Goal: Task Accomplishment & Management: Manage account settings

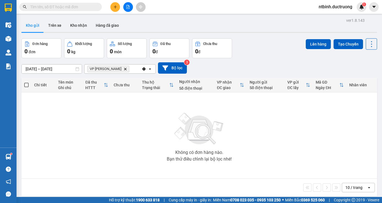
drag, startPoint x: 119, startPoint y: 2, endPoint x: 115, endPoint y: 9, distance: 8.3
click at [118, 4] on div at bounding box center [127, 7] width 41 height 10
click at [115, 9] on button at bounding box center [115, 7] width 10 height 10
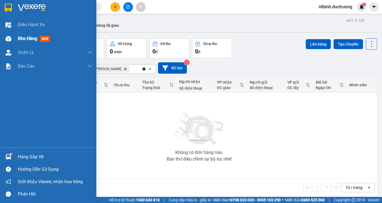
click at [24, 39] on span "Kho hàng" at bounding box center [27, 38] width 19 height 5
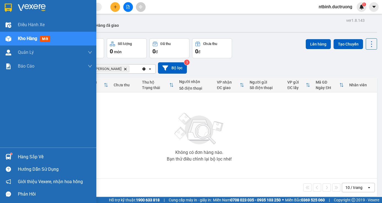
click at [25, 39] on span "Kho hàng" at bounding box center [27, 38] width 19 height 5
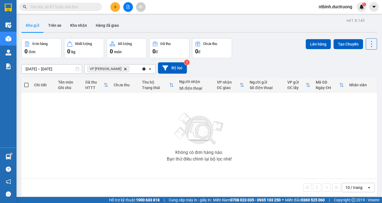
click at [120, 9] on div at bounding box center [127, 7] width 41 height 10
click at [118, 9] on button at bounding box center [115, 7] width 10 height 10
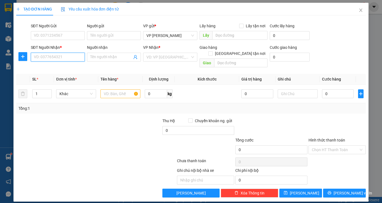
click at [41, 56] on input "SĐT Người Nhận *" at bounding box center [58, 57] width 54 height 9
click at [59, 59] on input "SĐT Người Nhận *" at bounding box center [58, 57] width 54 height 9
type input "0961953407"
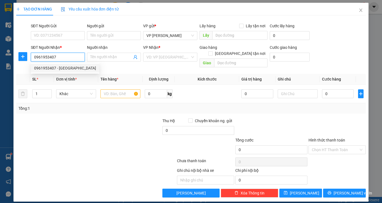
click at [48, 69] on div "0961953407 - thụy xuân" at bounding box center [65, 68] width 62 height 6
type input "thụy [PERSON_NAME]"
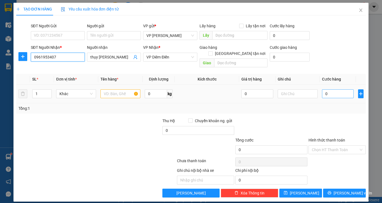
type input "0961953407"
click at [332, 89] on input "0" at bounding box center [338, 93] width 32 height 9
type input "5"
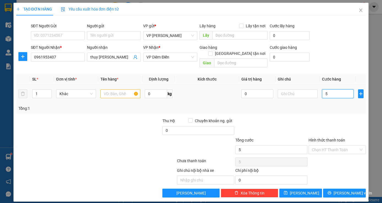
type input "50"
click at [332, 89] on input "50" at bounding box center [338, 93] width 32 height 9
type input "50.000"
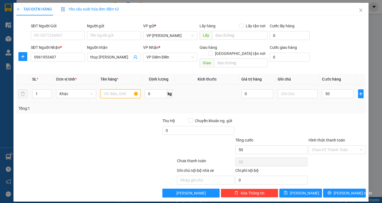
type input "50.000"
click at [115, 89] on input "text" at bounding box center [121, 93] width 40 height 9
type input "1 ctong"
click at [347, 190] on span "[PERSON_NAME] và In" at bounding box center [353, 193] width 39 height 6
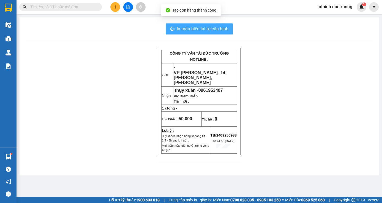
click at [200, 28] on span "In mẫu biên lai tự cấu hình" at bounding box center [203, 28] width 52 height 7
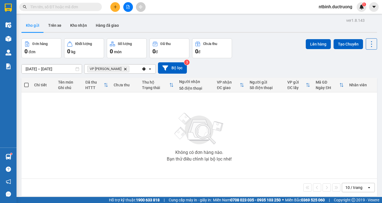
click at [33, 25] on button "Kho gửi" at bounding box center [32, 25] width 22 height 13
click at [33, 26] on button "Kho gửi" at bounding box center [32, 25] width 22 height 13
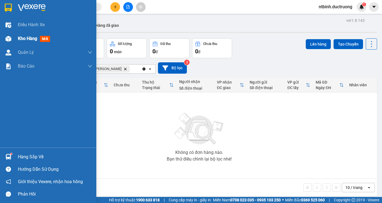
click at [27, 39] on span "Kho hàng" at bounding box center [27, 38] width 19 height 5
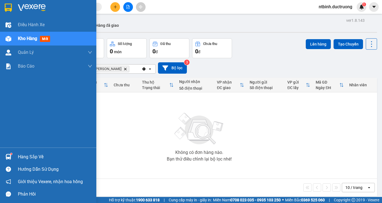
drag, startPoint x: 31, startPoint y: 39, endPoint x: 70, endPoint y: 38, distance: 39.1
click at [39, 39] on div "Kho hàng mới" at bounding box center [35, 38] width 34 height 7
click at [70, 38] on div "Kho hàng mới" at bounding box center [55, 39] width 74 height 14
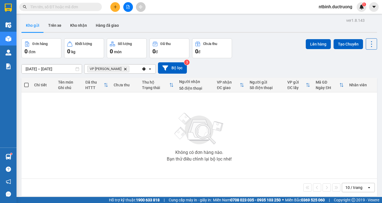
click at [129, 111] on div "Không có đơn hàng nào. Bạn thử điều chỉnh lại bộ lọc nhé!" at bounding box center [199, 135] width 350 height 83
click at [26, 84] on span at bounding box center [26, 85] width 4 height 4
click at [26, 82] on input "checkbox" at bounding box center [26, 82] width 0 height 0
click at [24, 84] on th at bounding box center [26, 85] width 10 height 15
click at [63, 133] on div "Không có đơn hàng nào. Bạn thử điều chỉnh lại bộ lọc nhé!" at bounding box center [199, 135] width 350 height 83
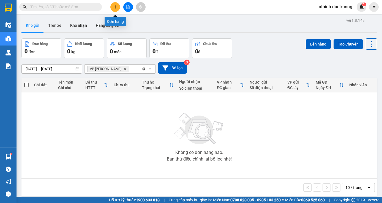
click at [116, 7] on icon "plus" at bounding box center [115, 7] width 3 height 0
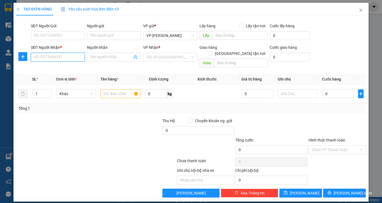
click at [48, 60] on input "SĐT Người Nhận *" at bounding box center [58, 57] width 54 height 9
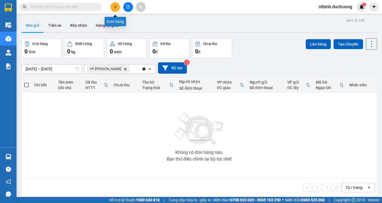
click at [114, 6] on icon "plus" at bounding box center [115, 7] width 4 height 4
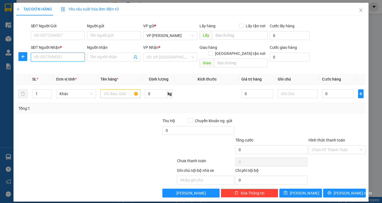
click at [49, 56] on input "SĐT Người Nhận *" at bounding box center [58, 57] width 54 height 9
type input "0917550507"
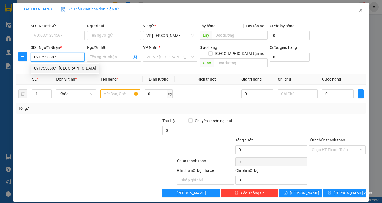
click at [56, 68] on div "0917550507 - [GEOGRAPHIC_DATA]" at bounding box center [65, 68] width 62 height 6
type input "[GEOGRAPHIC_DATA]"
type input "0"
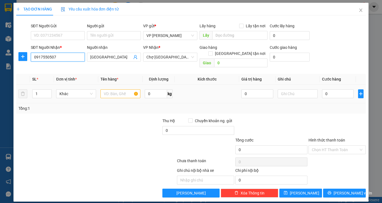
type input "0917550507"
click at [115, 89] on input "text" at bounding box center [121, 93] width 40 height 9
type input "1"
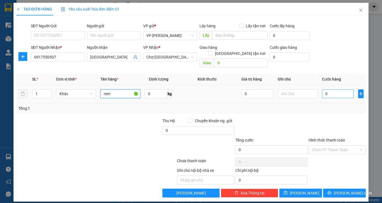
type input "rem"
click at [329, 90] on input "0" at bounding box center [338, 93] width 32 height 9
type input "6"
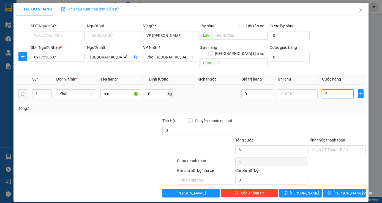
type input "60"
click at [329, 90] on input "60" at bounding box center [338, 93] width 32 height 9
type input "60.000"
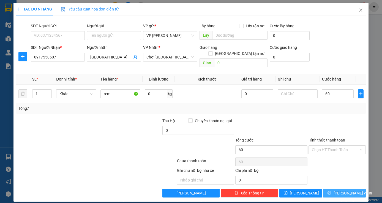
type input "60.000"
click at [340, 190] on span "[PERSON_NAME] và In" at bounding box center [353, 193] width 39 height 6
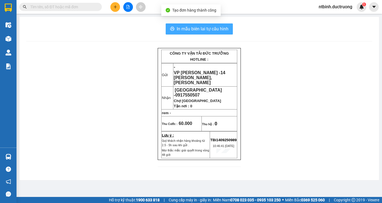
click at [197, 31] on span "In mẫu biên lai tự cấu hình" at bounding box center [203, 28] width 52 height 7
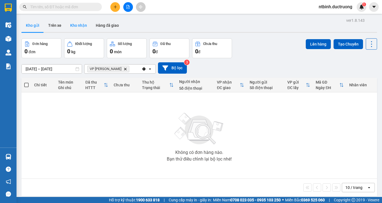
click at [71, 26] on button "Kho nhận" at bounding box center [79, 25] width 26 height 13
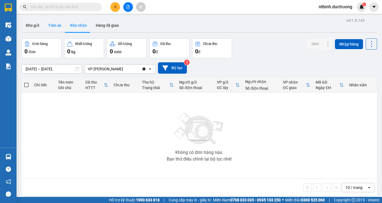
click at [53, 23] on button "Trên xe" at bounding box center [55, 25] width 22 height 13
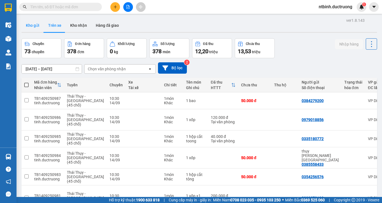
click at [33, 25] on button "Kho gửi" at bounding box center [32, 25] width 22 height 13
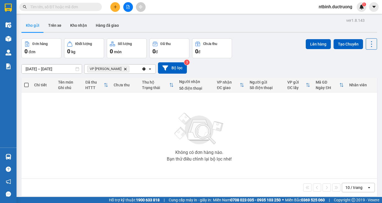
click at [144, 69] on icon "Clear all" at bounding box center [144, 68] width 3 height 3
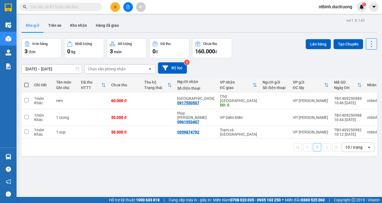
click at [114, 9] on icon "plus" at bounding box center [115, 7] width 4 height 4
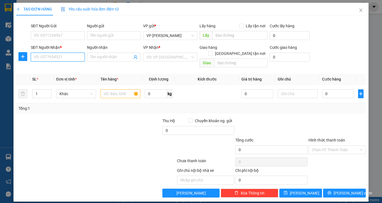
click at [55, 58] on input "SĐT Người Nhận *" at bounding box center [58, 57] width 54 height 9
click at [60, 71] on div "0865270801" at bounding box center [57, 68] width 47 height 6
type input "0865270801"
click at [115, 89] on input "text" at bounding box center [121, 93] width 40 height 9
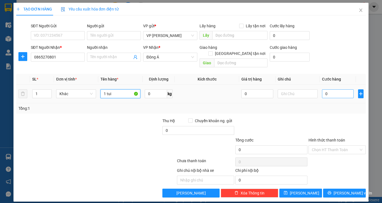
type input "1 tui"
click at [332, 89] on input "0" at bounding box center [338, 93] width 32 height 9
type input "4"
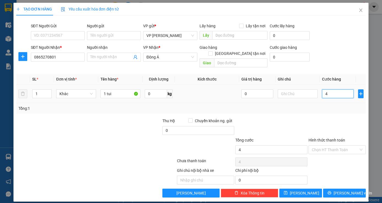
type input "40"
click at [328, 89] on input "40" at bounding box center [338, 93] width 32 height 9
type input "40.000"
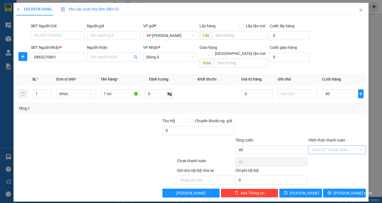
type input "40.000"
click at [338, 145] on input "Hình thức thanh toán" at bounding box center [335, 149] width 47 height 8
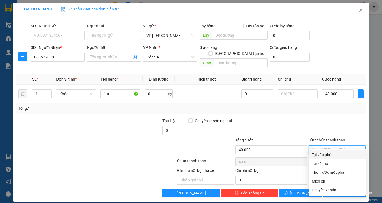
click at [327, 154] on div "Tại văn phòng" at bounding box center [337, 155] width 51 height 6
type input "0"
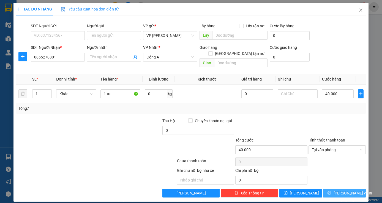
click at [350, 190] on span "[PERSON_NAME] và In" at bounding box center [353, 193] width 39 height 6
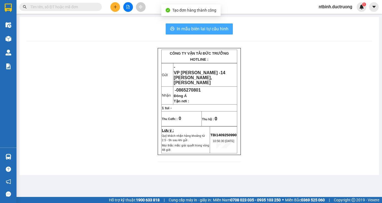
click at [206, 26] on span "In mẫu biên lai tự cấu hình" at bounding box center [203, 28] width 52 height 7
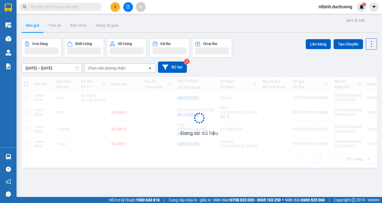
click at [113, 8] on icon "plus" at bounding box center [115, 7] width 4 height 4
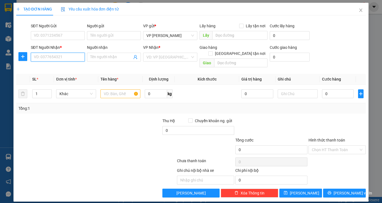
click at [62, 58] on input "SĐT Người Nhận *" at bounding box center [58, 57] width 54 height 9
click at [77, 71] on div "0918518111" at bounding box center [57, 68] width 47 height 6
type input "0918518111"
click at [127, 89] on input "text" at bounding box center [121, 93] width 40 height 9
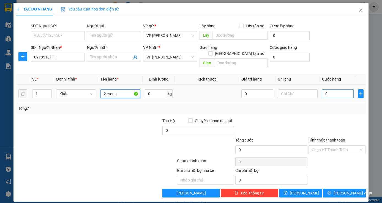
type input "2 ctong"
click at [330, 89] on input "0" at bounding box center [338, 93] width 32 height 9
type input "1"
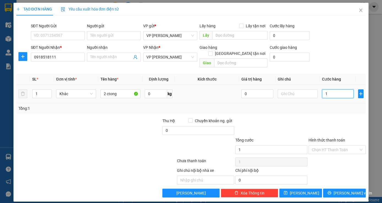
type input "10"
type input "100"
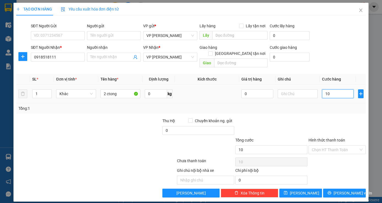
type input "100"
click at [330, 89] on input "100" at bounding box center [338, 93] width 32 height 9
type input "100.000"
click at [344, 145] on input "Hình thức thanh toán" at bounding box center [335, 149] width 47 height 8
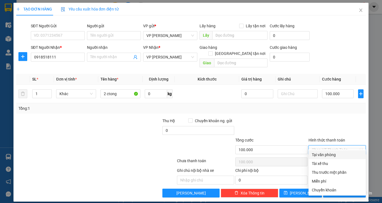
click at [340, 155] on div "Tại văn phòng" at bounding box center [337, 155] width 51 height 6
type input "0"
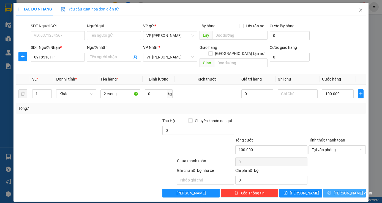
click at [338, 188] on button "[PERSON_NAME] và In" at bounding box center [344, 192] width 43 height 9
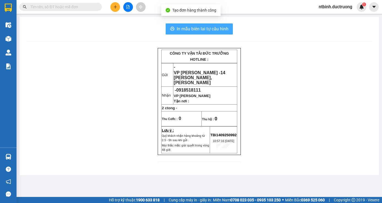
click at [186, 33] on button "In mẫu biên lai tự cấu hình" at bounding box center [199, 28] width 67 height 11
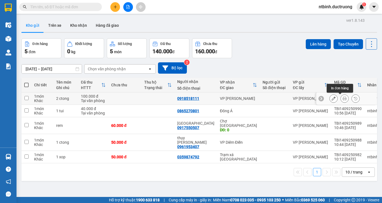
click at [343, 98] on icon at bounding box center [345, 98] width 4 height 4
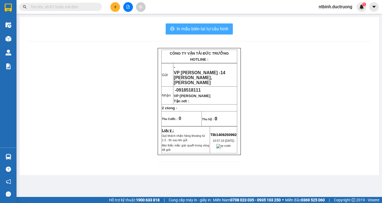
click at [217, 27] on span "In mẫu biên lai tự cấu hình" at bounding box center [203, 28] width 52 height 7
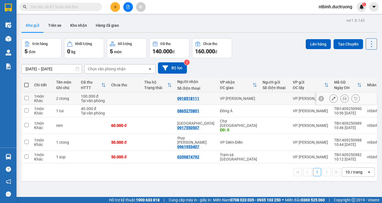
click at [27, 96] on input "checkbox" at bounding box center [27, 98] width 4 height 4
checkbox input "true"
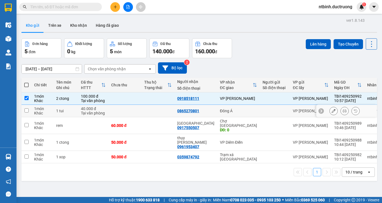
click at [26, 109] on td at bounding box center [26, 111] width 10 height 12
checkbox input "true"
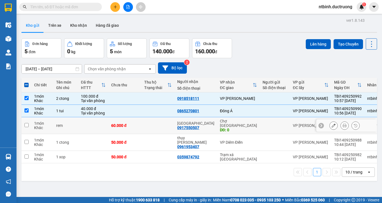
click at [27, 123] on input "checkbox" at bounding box center [27, 125] width 4 height 4
checkbox input "true"
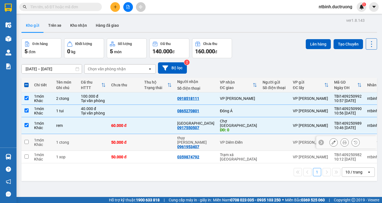
click at [27, 140] on input "checkbox" at bounding box center [27, 142] width 4 height 4
checkbox input "true"
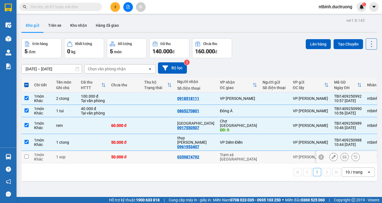
click at [25, 154] on input "checkbox" at bounding box center [27, 156] width 4 height 4
checkbox input "true"
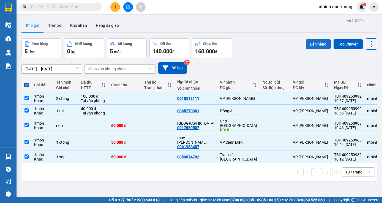
click at [318, 44] on button "Lên hàng" at bounding box center [318, 44] width 25 height 10
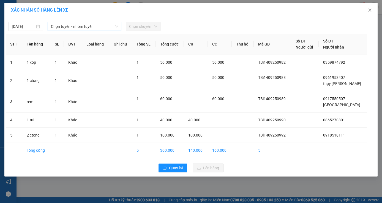
click at [91, 26] on span "Chọn tuyến - nhóm tuyến" at bounding box center [84, 26] width 67 height 8
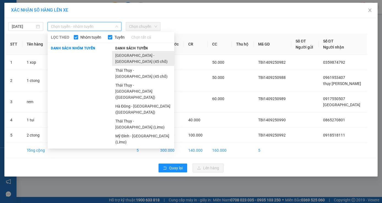
click at [135, 54] on li "Hà Nội - Thái Thụy (45 chỗ)" at bounding box center [143, 58] width 62 height 15
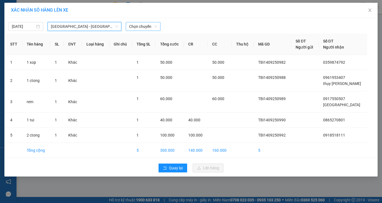
click at [144, 25] on span "Chọn chuyến" at bounding box center [143, 26] width 28 height 8
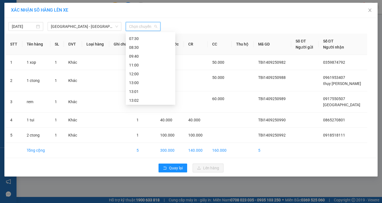
scroll to position [24, 0]
click at [135, 66] on div "11:00" at bounding box center [150, 66] width 43 height 6
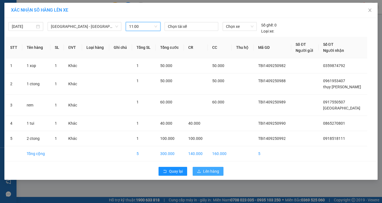
click at [212, 168] on span "Lên hàng" at bounding box center [211, 171] width 16 height 6
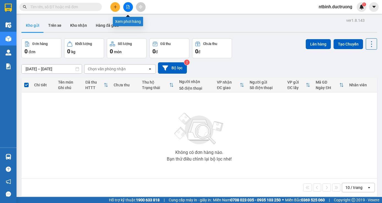
click at [128, 9] on icon "file-add" at bounding box center [128, 7] width 3 height 4
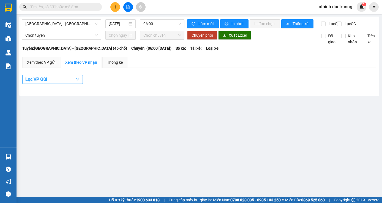
click at [66, 84] on button "Lọc VP Gửi" at bounding box center [52, 79] width 61 height 9
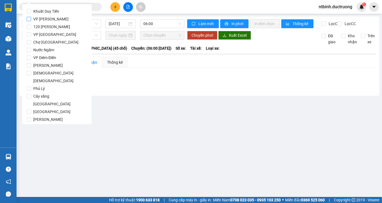
click at [33, 18] on span "VP [PERSON_NAME]" at bounding box center [51, 19] width 40 height 8
click at [31, 18] on input "VP [PERSON_NAME]" at bounding box center [29, 19] width 4 height 4
checkbox input "true"
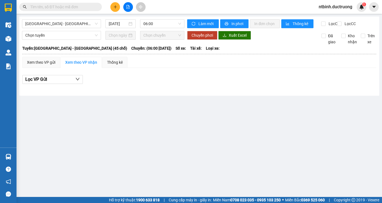
click at [168, 109] on main "Hà Nội - Thái Thụy (45 chỗ) 14/09/2025 06:00 Làm mới In phơi In đơn chọn Thống …" at bounding box center [191, 98] width 382 height 197
click at [128, 9] on icon "file-add" at bounding box center [128, 7] width 3 height 4
click at [126, 5] on icon "file-add" at bounding box center [128, 7] width 4 height 4
click at [129, 6] on icon "file-add" at bounding box center [128, 7] width 3 height 4
click at [177, 26] on span "06:00" at bounding box center [163, 24] width 38 height 8
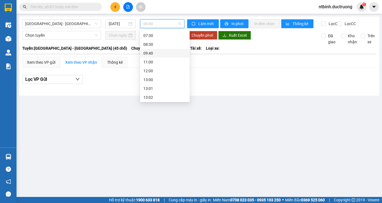
scroll to position [55, 0]
click at [149, 32] on div "11:00" at bounding box center [165, 32] width 43 height 6
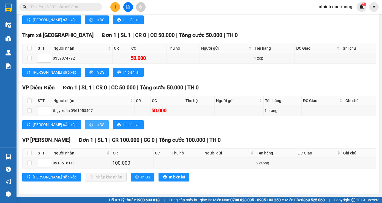
scroll to position [39, 0]
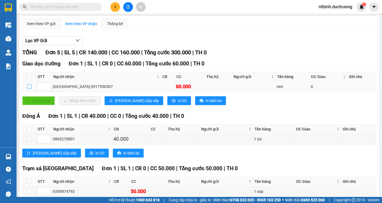
click at [27, 89] on input "checkbox" at bounding box center [29, 86] width 4 height 4
checkbox input "true"
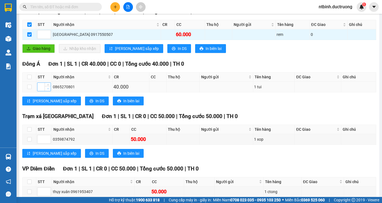
scroll to position [121, 0]
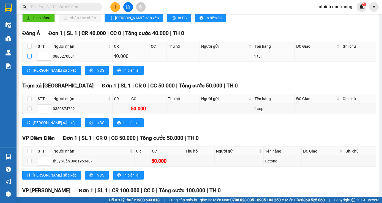
click at [29, 59] on label at bounding box center [29, 56] width 4 height 6
click at [29, 58] on input "checkbox" at bounding box center [29, 56] width 4 height 4
checkbox input "true"
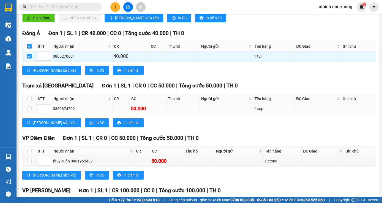
click at [31, 109] on td at bounding box center [30, 108] width 14 height 11
click at [31, 111] on input "checkbox" at bounding box center [29, 108] width 4 height 4
checkbox input "true"
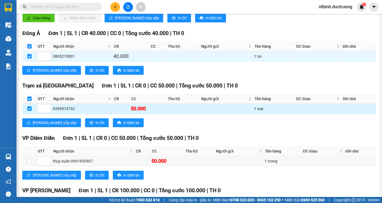
scroll to position [176, 0]
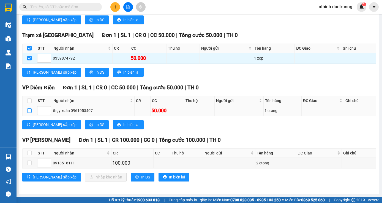
click at [29, 111] on input "checkbox" at bounding box center [29, 110] width 4 height 4
checkbox input "true"
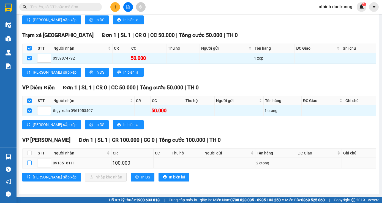
click at [30, 162] on input "checkbox" at bounding box center [29, 162] width 4 height 4
checkbox input "true"
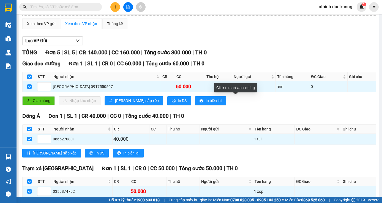
scroll to position [0, 0]
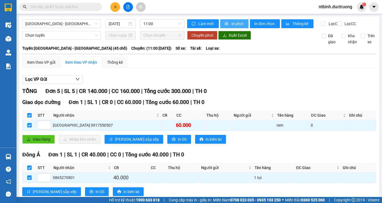
click at [228, 21] on button "In phơi" at bounding box center [234, 23] width 28 height 9
